Goal: Task Accomplishment & Management: Use online tool/utility

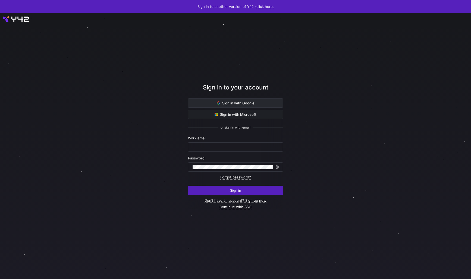
click at [215, 100] on span at bounding box center [235, 103] width 94 height 9
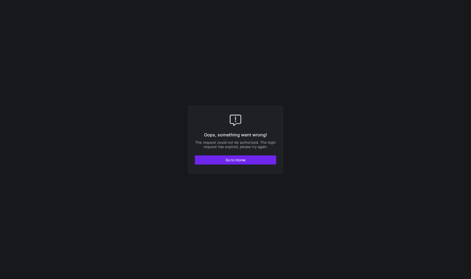
click at [231, 162] on span "button" at bounding box center [235, 160] width 81 height 9
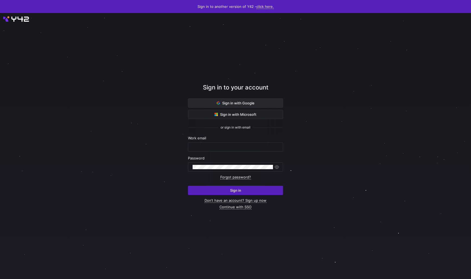
click at [204, 104] on span at bounding box center [235, 103] width 94 height 9
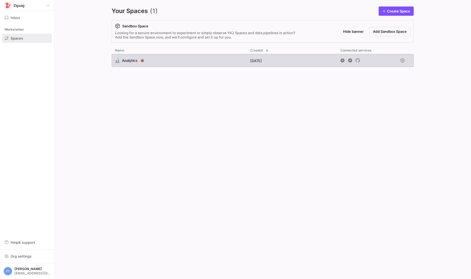
click at [163, 65] on div "🔬 Analytics" at bounding box center [179, 60] width 135 height 13
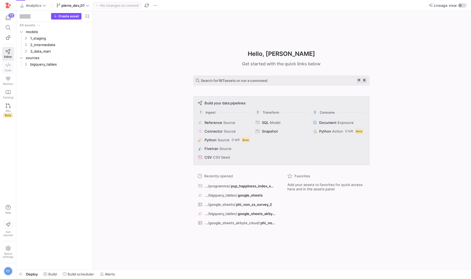
click at [7, 68] on link "Code" at bounding box center [8, 68] width 12 height 14
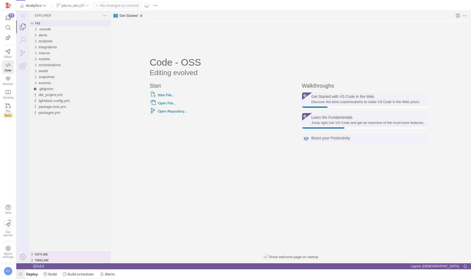
click at [23, 275] on span "button" at bounding box center [20, 274] width 9 height 9
